Goal: Task Accomplishment & Management: Manage account settings

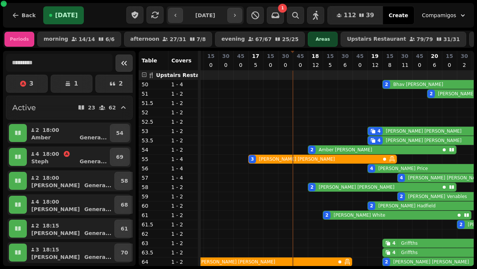
click at [122, 63] on icon "Collapse sidebar" at bounding box center [124, 63] width 9 height 9
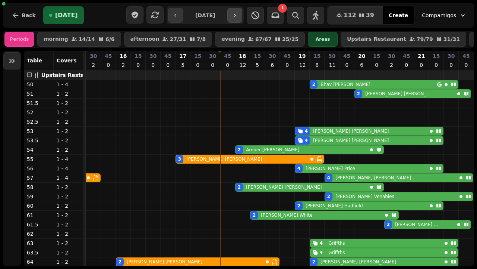
scroll to position [0, 328]
click at [238, 14] on icon "button" at bounding box center [235, 15] width 6 height 6
type input "**********"
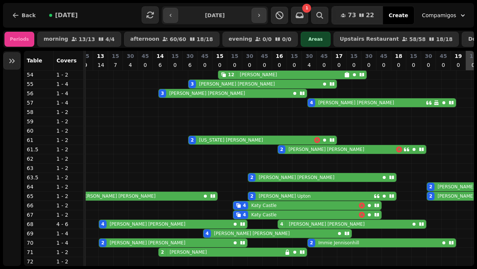
scroll to position [75, 0]
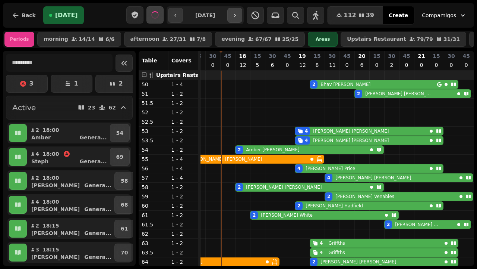
click at [238, 14] on icon "button" at bounding box center [235, 15] width 6 height 6
type input "**********"
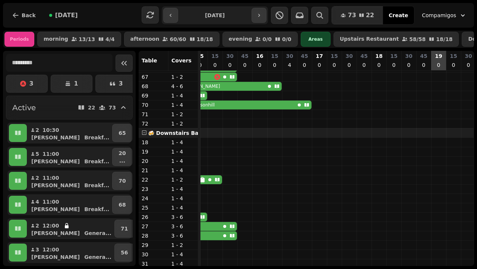
scroll to position [0, 240]
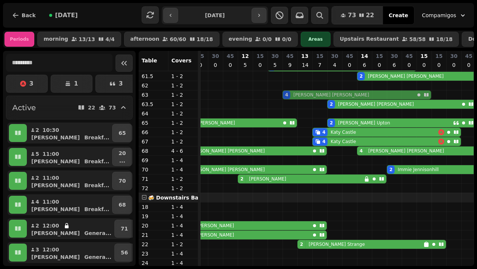
drag, startPoint x: 290, startPoint y: 160, endPoint x: 287, endPoint y: 95, distance: 65.0
click at [287, 95] on tbody "12 [PERSON_NAME] 12 [PERSON_NAME] 12 [PERSON_NAME] 12 [PERSON_NAME] 12 [PERSON_…" at bounding box center [477, 127] width 716 height 410
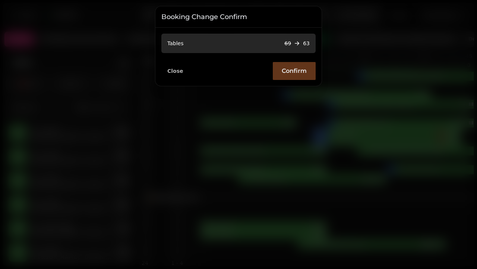
click at [297, 68] on span "Confirm" at bounding box center [294, 71] width 25 height 6
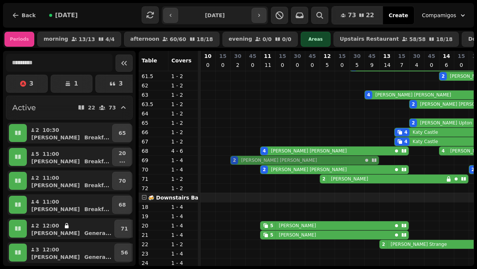
drag, startPoint x: 235, startPoint y: 123, endPoint x: 232, endPoint y: 159, distance: 35.9
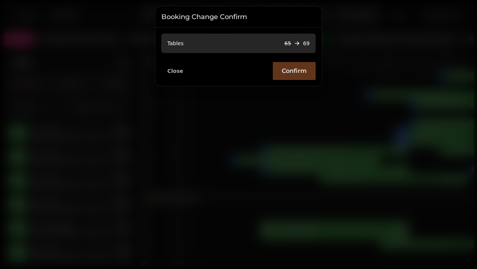
click at [305, 70] on span "Confirm" at bounding box center [294, 71] width 25 height 6
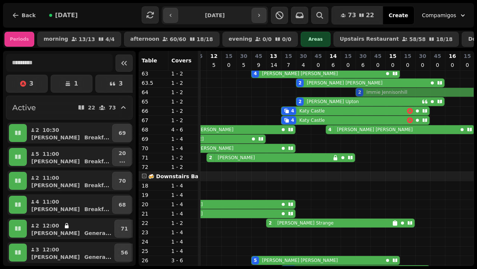
drag, startPoint x: 363, startPoint y: 141, endPoint x: 362, endPoint y: 93, distance: 47.8
click at [362, 93] on tbody "12 [PERSON_NAME] 12 [PERSON_NAME] 12 [PERSON_NAME] 12 [PERSON_NAME] 12 [PERSON_…" at bounding box center [445, 106] width 716 height 410
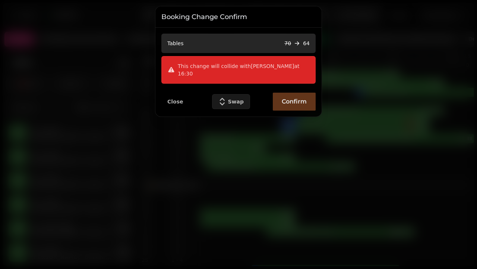
click at [286, 98] on span "Confirm" at bounding box center [294, 101] width 25 height 6
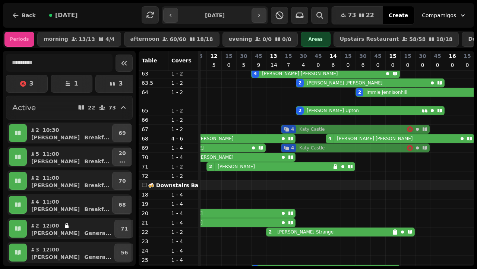
drag, startPoint x: 290, startPoint y: 119, endPoint x: 289, endPoint y: 142, distance: 23.2
click at [289, 144] on tbody "12 [PERSON_NAME] 12 [PERSON_NAME] 12 [PERSON_NAME] 12 [PERSON_NAME] 12 [PERSON_…" at bounding box center [445, 110] width 716 height 419
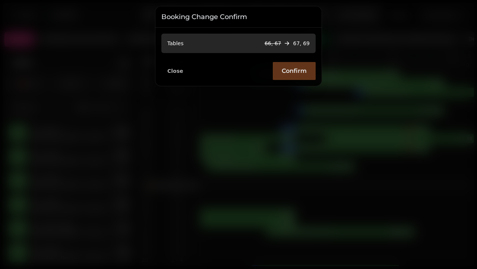
click at [298, 76] on button "Confirm" at bounding box center [294, 71] width 43 height 18
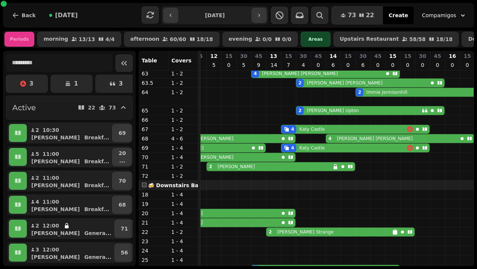
click at [329, 127] on div "4 [GEOGRAPHIC_DATA]" at bounding box center [345, 129] width 126 height 8
select select "**********"
select select "*"
select select "****"
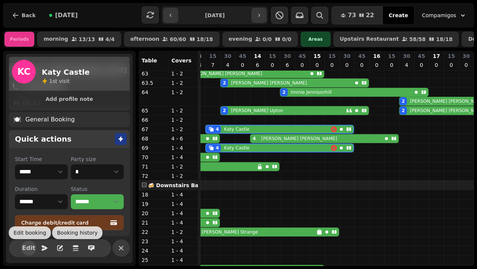
click at [30, 248] on span "Edit" at bounding box center [28, 248] width 9 height 6
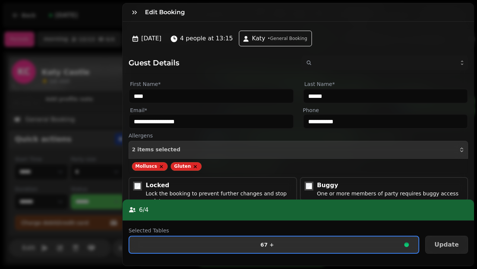
click at [269, 252] on button "67 +" at bounding box center [274, 244] width 291 height 18
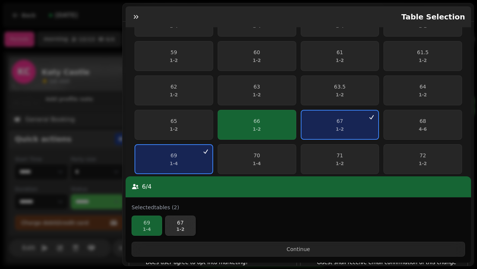
click at [176, 226] on p "67" at bounding box center [181, 222] width 24 height 7
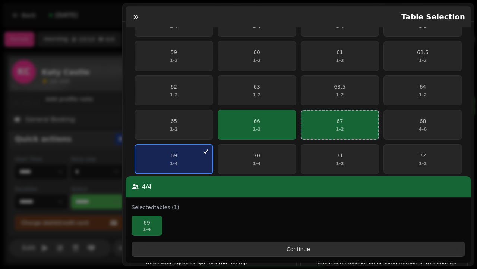
click at [233, 255] on button "Continue" at bounding box center [299, 248] width 334 height 15
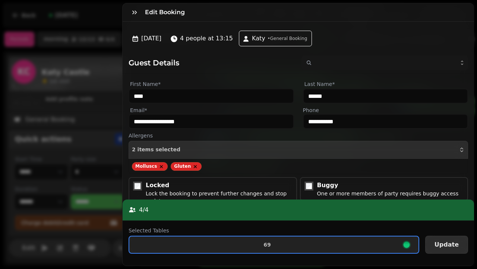
click at [435, 244] on button "Update" at bounding box center [447, 244] width 43 height 18
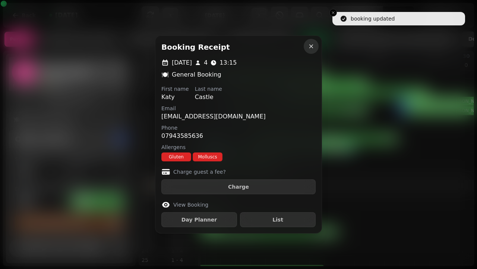
click at [310, 46] on icon "button" at bounding box center [311, 46] width 7 height 7
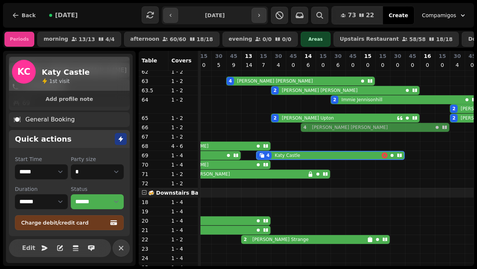
drag, startPoint x: 307, startPoint y: 145, endPoint x: 307, endPoint y: 124, distance: 20.5
click at [307, 125] on tbody "12 [PERSON_NAME] 12 [PERSON_NAME] 12 [PERSON_NAME] 12 [PERSON_NAME] 12 [PERSON_…" at bounding box center [420, 118] width 716 height 419
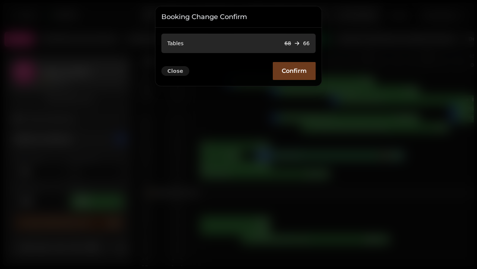
click at [177, 73] on span "Close" at bounding box center [175, 70] width 16 height 5
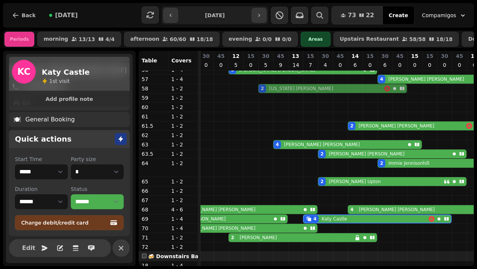
drag, startPoint x: 264, startPoint y: 114, endPoint x: 264, endPoint y: 88, distance: 26.1
click at [264, 88] on tbody "12 [PERSON_NAME] 12 [PERSON_NAME] 12 [PERSON_NAME] 12 [PERSON_NAME] 12 [PERSON_…" at bounding box center [467, 181] width 716 height 419
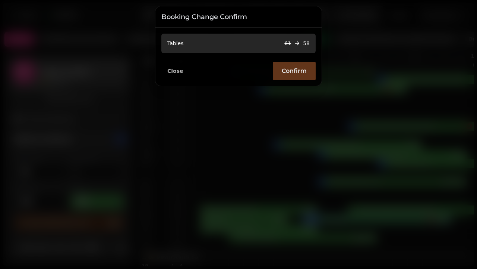
click at [301, 71] on span "Confirm" at bounding box center [294, 71] width 25 height 6
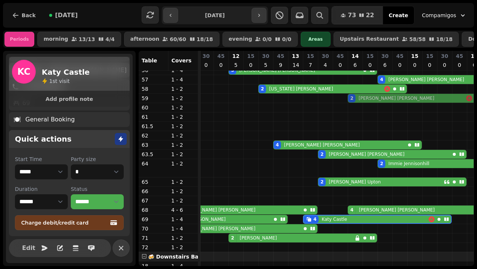
drag, startPoint x: 355, startPoint y: 128, endPoint x: 355, endPoint y: 103, distance: 25.0
click at [355, 101] on tbody "12 [PERSON_NAME] 12 [PERSON_NAME] 12 [PERSON_NAME] 12 [PERSON_NAME] 12 [PERSON_…" at bounding box center [467, 181] width 716 height 419
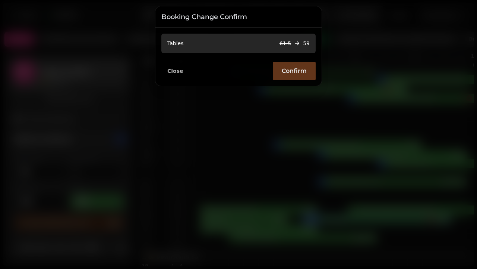
click at [301, 77] on button "Confirm" at bounding box center [294, 71] width 43 height 18
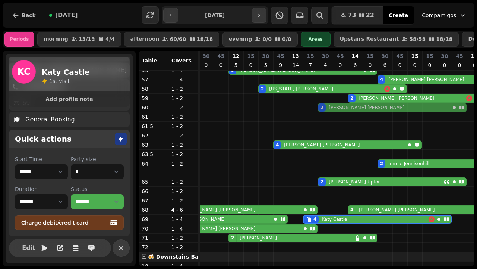
drag, startPoint x: 325, startPoint y: 153, endPoint x: 330, endPoint y: 110, distance: 42.8
click at [329, 106] on tbody "12 [PERSON_NAME] 12 [PERSON_NAME] 12 [PERSON_NAME] 12 [PERSON_NAME] 12 [PERSON_…" at bounding box center [467, 181] width 716 height 419
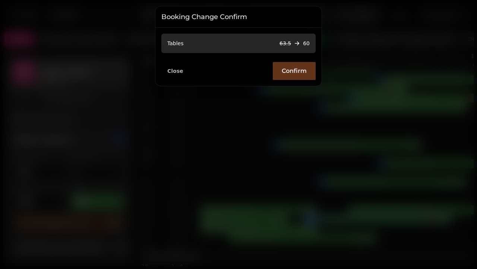
click at [301, 76] on button "Confirm" at bounding box center [294, 71] width 43 height 18
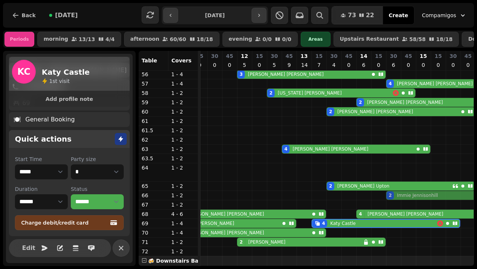
drag, startPoint x: 393, startPoint y: 167, endPoint x: 391, endPoint y: 191, distance: 24.7
click at [390, 198] on tbody "12 [PERSON_NAME] 12 [PERSON_NAME] 12 [PERSON_NAME] 12 [PERSON_NAME] 12 [PERSON_…" at bounding box center [476, 186] width 716 height 419
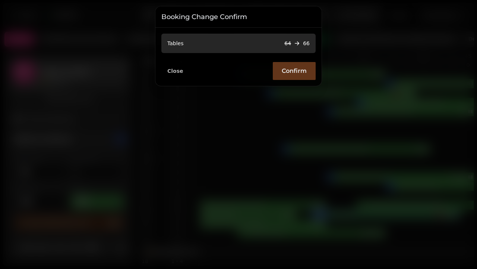
click at [282, 68] on span "Confirm" at bounding box center [294, 71] width 25 height 6
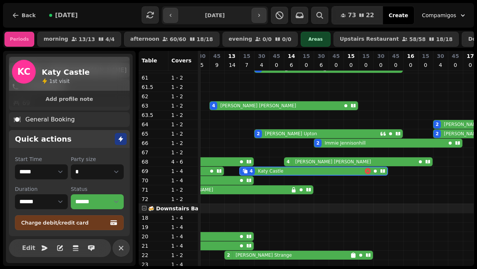
click at [276, 172] on p "Katy Castle" at bounding box center [270, 171] width 25 height 6
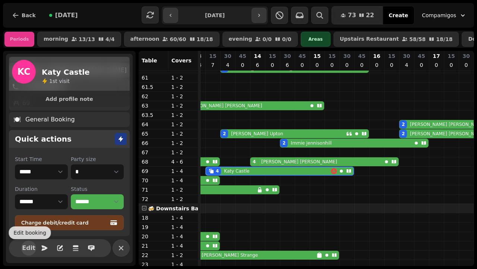
click at [28, 248] on span "Edit" at bounding box center [28, 248] width 9 height 6
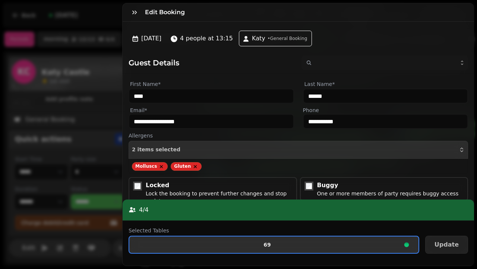
click at [206, 247] on span "69" at bounding box center [267, 244] width 264 height 5
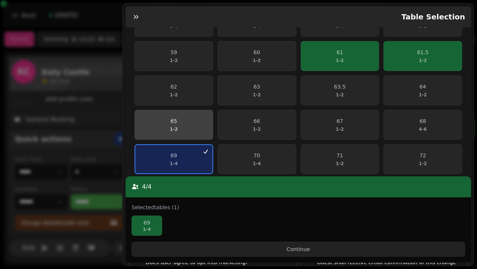
click at [184, 151] on span "69 1 - 4" at bounding box center [174, 158] width 68 height 15
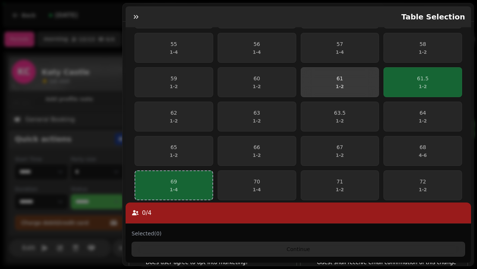
click at [361, 75] on span "61 1 - 2" at bounding box center [340, 82] width 69 height 15
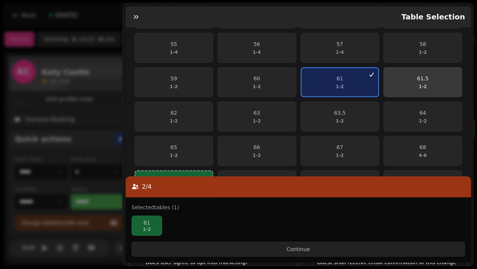
click at [409, 69] on button "61.5 1 - 2" at bounding box center [423, 82] width 79 height 30
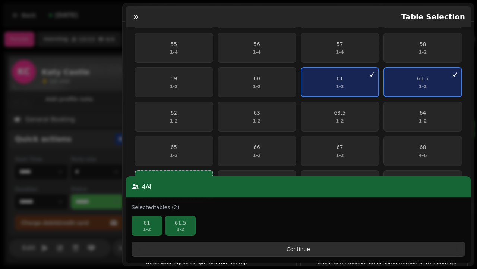
click at [298, 251] on span "Continue" at bounding box center [298, 248] width 321 height 5
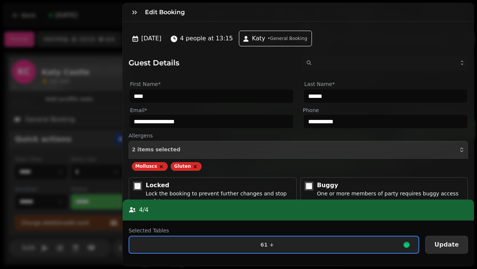
click at [455, 248] on button "Update" at bounding box center [447, 244] width 43 height 18
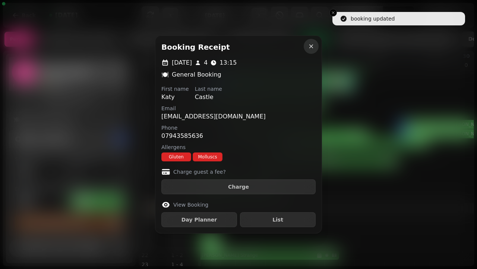
click at [313, 45] on icon "button" at bounding box center [312, 46] width 4 height 4
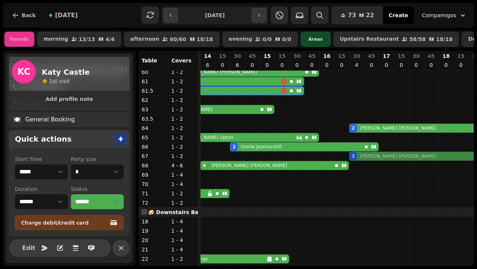
drag, startPoint x: 352, startPoint y: 138, endPoint x: 352, endPoint y: 153, distance: 15.3
click at [352, 154] on tbody "12 [PERSON_NAME] 12 [PERSON_NAME] 12 [PERSON_NAME] 12 [PERSON_NAME] 12 [PERSON_…" at bounding box center [320, 142] width 716 height 410
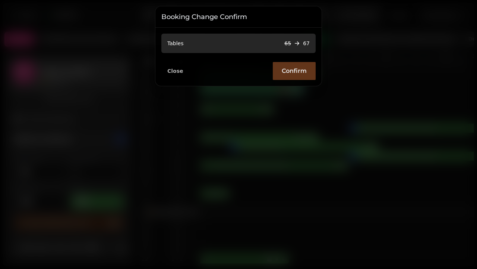
click at [294, 69] on span "Confirm" at bounding box center [294, 71] width 25 height 6
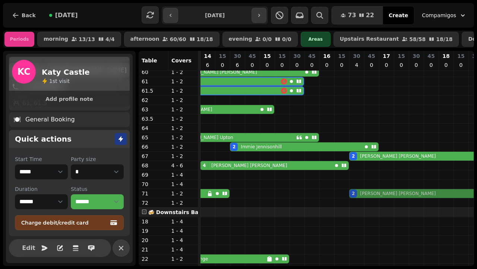
drag, startPoint x: 353, startPoint y: 126, endPoint x: 354, endPoint y: 193, distance: 66.8
click at [354, 193] on tbody "12 [PERSON_NAME] 12 [PERSON_NAME] 12 [PERSON_NAME] 12 [PERSON_NAME] 12 [PERSON_…" at bounding box center [320, 142] width 716 height 410
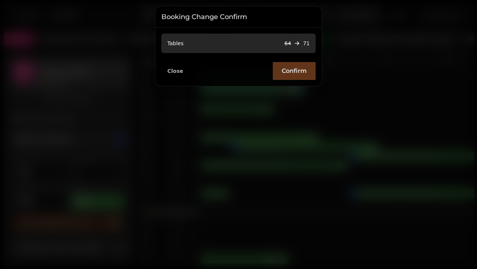
click at [292, 73] on span "Confirm" at bounding box center [294, 71] width 25 height 6
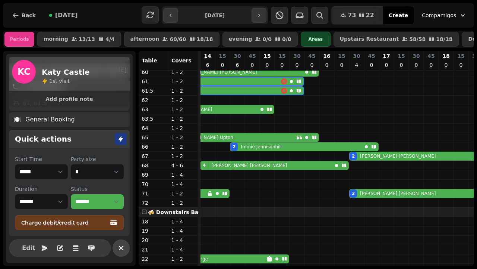
click at [125, 251] on icon "button" at bounding box center [121, 247] width 9 height 9
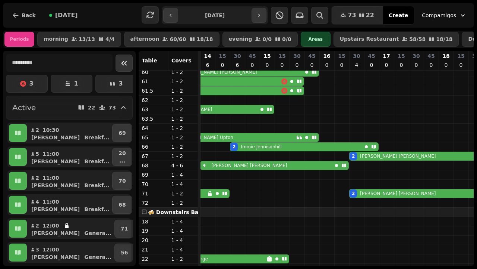
click at [125, 67] on icon "Collapse sidebar" at bounding box center [124, 63] width 9 height 9
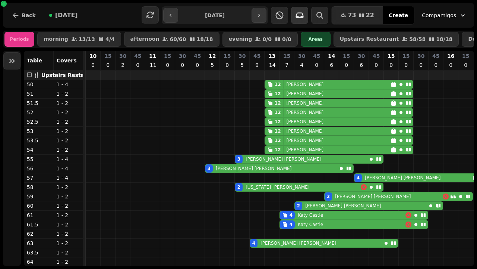
click at [306, 20] on button "button" at bounding box center [299, 15] width 17 height 17
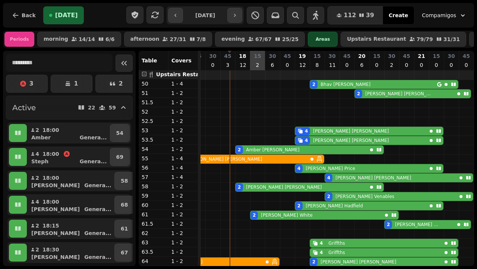
scroll to position [2, 0]
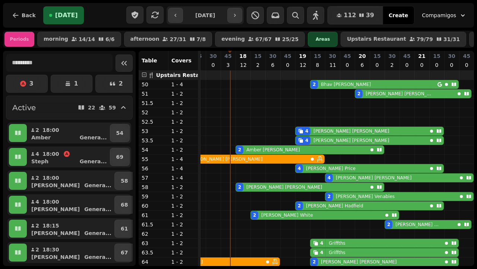
click at [407, 95] on div "2 [PERSON_NAME]" at bounding box center [405, 94] width 100 height 8
select select "**********"
select select "*"
select select "****"
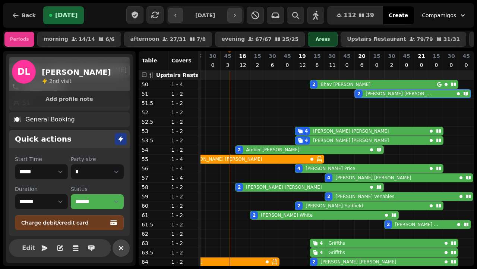
click at [124, 247] on icon "button" at bounding box center [121, 247] width 9 height 9
